Goal: Check status: Check status

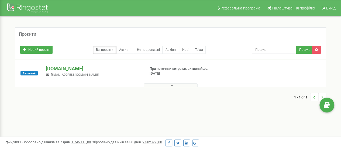
click at [68, 67] on p "[DOMAIN_NAME]" at bounding box center [93, 68] width 95 height 7
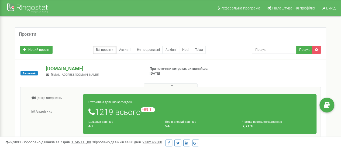
click at [54, 69] on p "[DOMAIN_NAME]" at bounding box center [93, 68] width 95 height 7
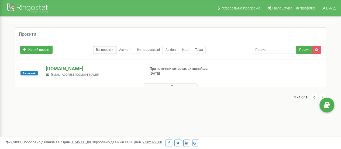
click at [61, 69] on p "[DOMAIN_NAME]" at bounding box center [93, 68] width 95 height 7
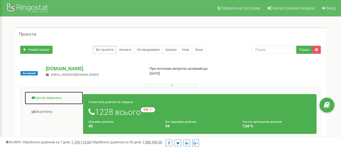
click at [50, 97] on link "Центр звернень" at bounding box center [54, 97] width 59 height 13
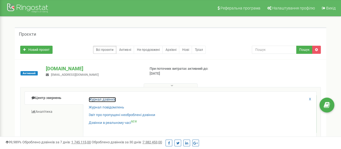
click at [98, 99] on link "Журнал дзвінків" at bounding box center [102, 99] width 27 height 5
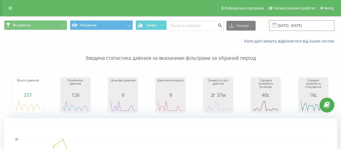
click at [298, 26] on input "[DATE] - [DATE]" at bounding box center [301, 25] width 65 height 11
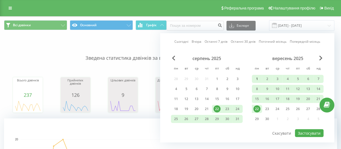
click at [257, 79] on div "1" at bounding box center [257, 78] width 7 height 7
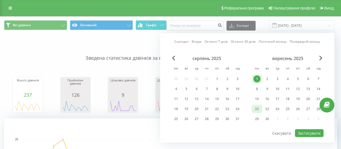
click at [257, 107] on div "22" at bounding box center [257, 108] width 7 height 7
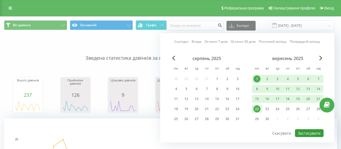
click at [312, 131] on button "Застосувати" at bounding box center [309, 133] width 29 height 8
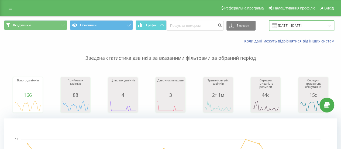
click at [290, 30] on input "[DATE] - [DATE]" at bounding box center [301, 25] width 65 height 11
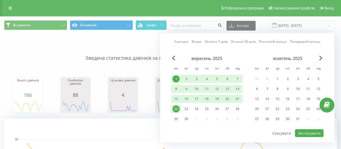
click at [177, 106] on div "22" at bounding box center [176, 108] width 7 height 7
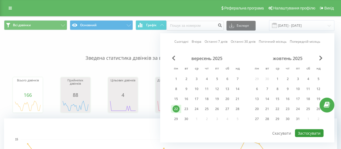
click at [310, 130] on button "Застосувати" at bounding box center [309, 133] width 29 height 8
type input "[DATE] - [DATE]"
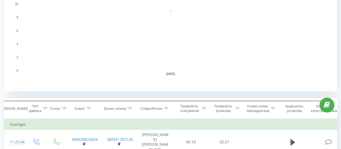
scroll to position [27, 0]
